Goal: Find contact information: Find contact information

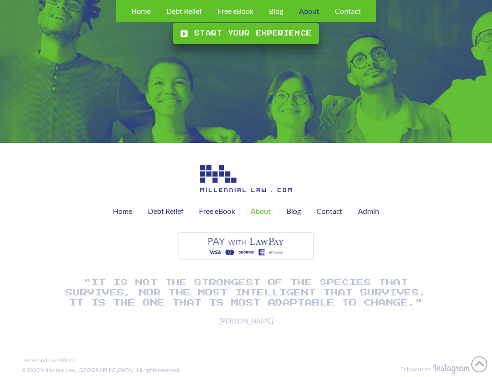
scroll to position [977, 0]
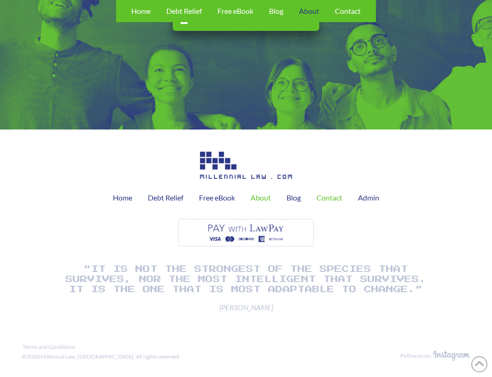
click at [335, 194] on span "Contact" at bounding box center [330, 197] width 26 height 7
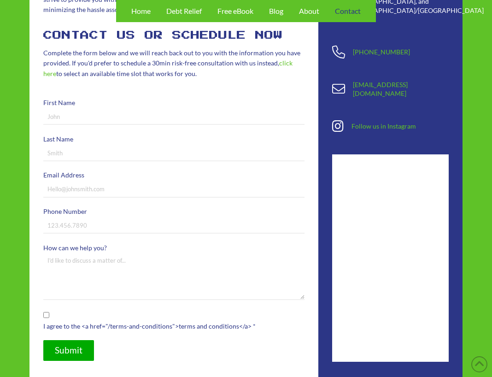
scroll to position [230, 0]
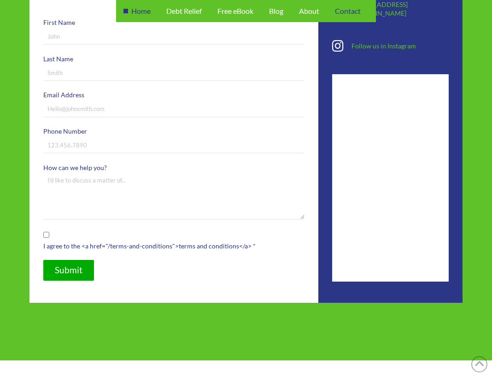
click at [143, 7] on span "Home" at bounding box center [140, 10] width 19 height 7
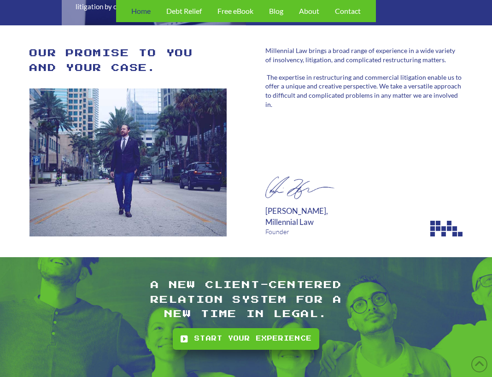
scroll to position [1428, 0]
